Goal: Navigation & Orientation: Find specific page/section

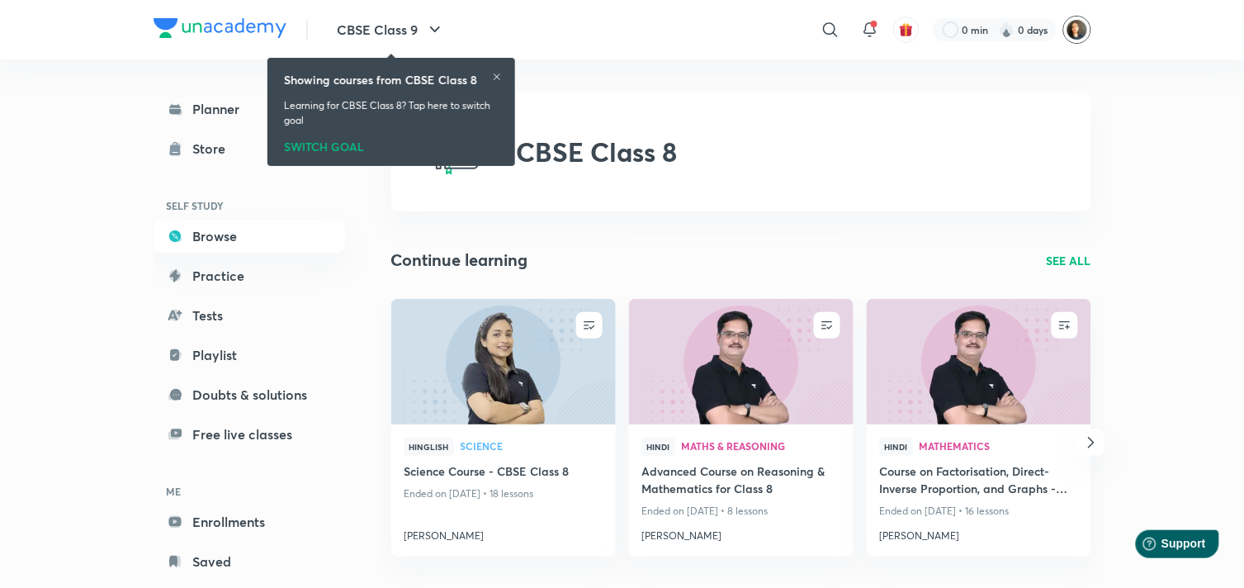
click at [1082, 26] on img at bounding box center [1077, 30] width 28 height 28
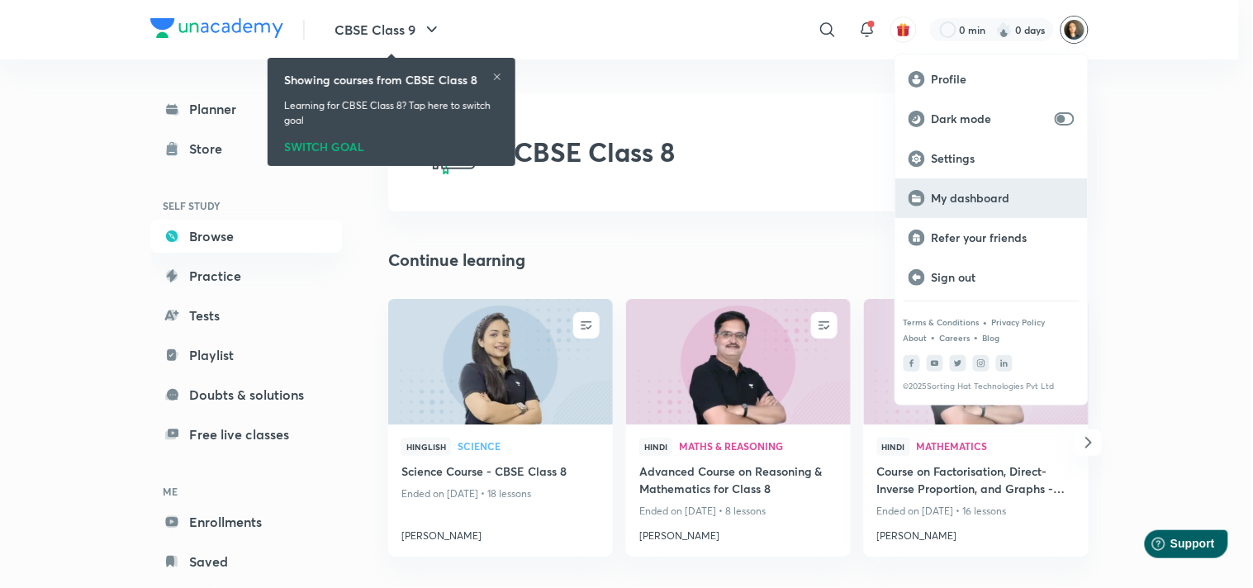
click at [991, 198] on p "My dashboard" at bounding box center [1002, 198] width 143 height 15
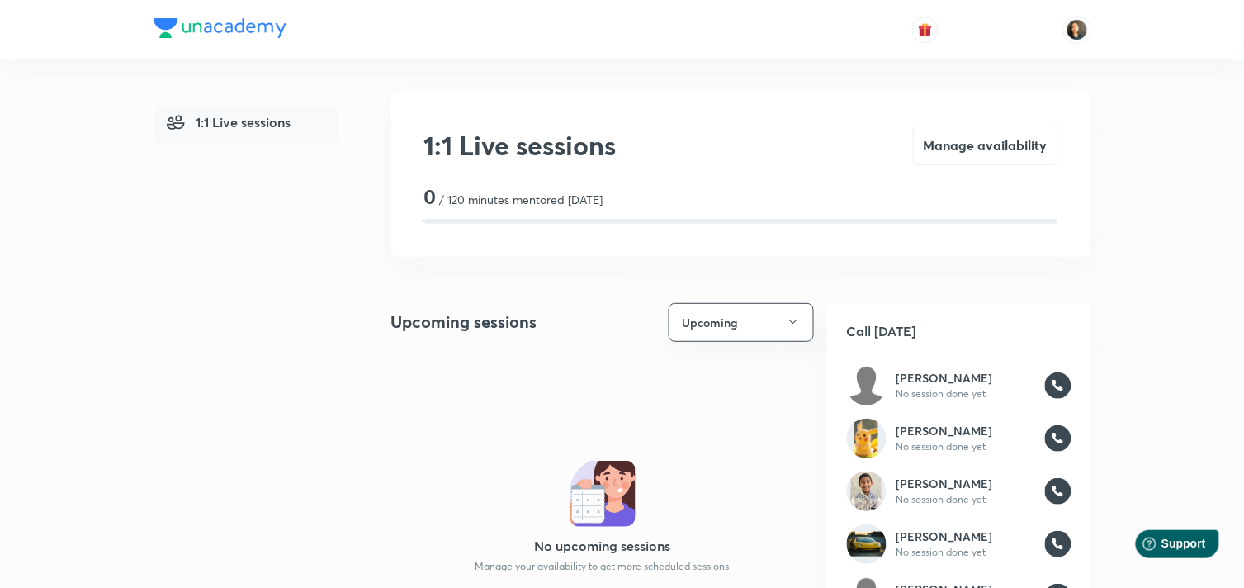
click at [694, 50] on div at bounding box center [623, 29] width 938 height 59
click at [786, 471] on div "No upcoming sessions Manage your availability to get more scheduled sessions" at bounding box center [602, 517] width 423 height 113
